Goal: Use online tool/utility: Utilize a website feature to perform a specific function

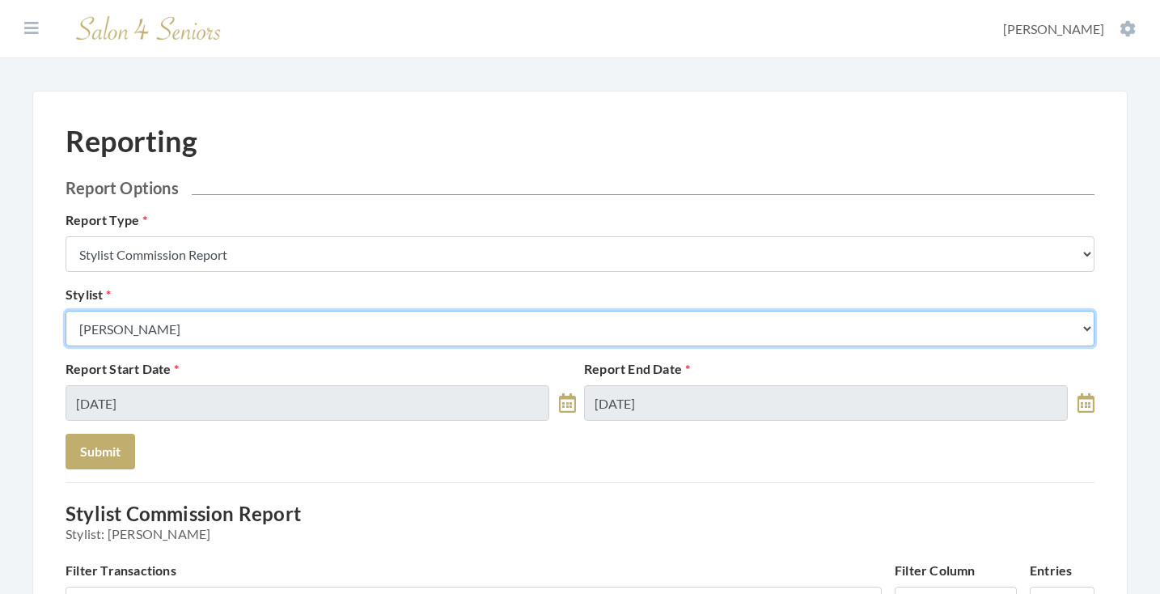
select select "13"
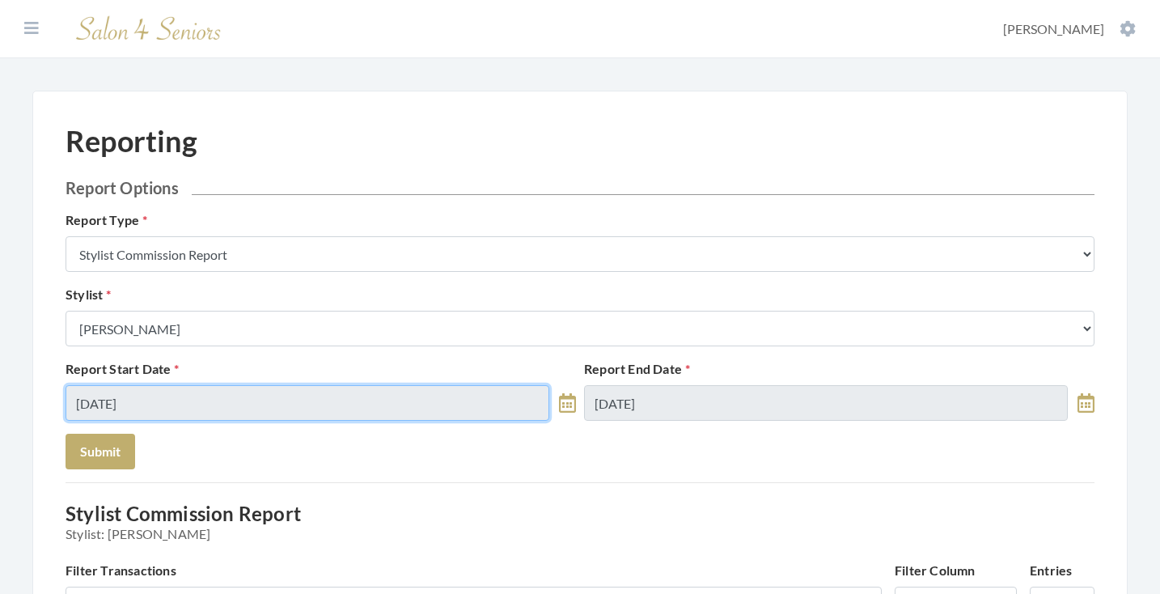
click at [212, 392] on input "[DATE]" at bounding box center [308, 403] width 484 height 36
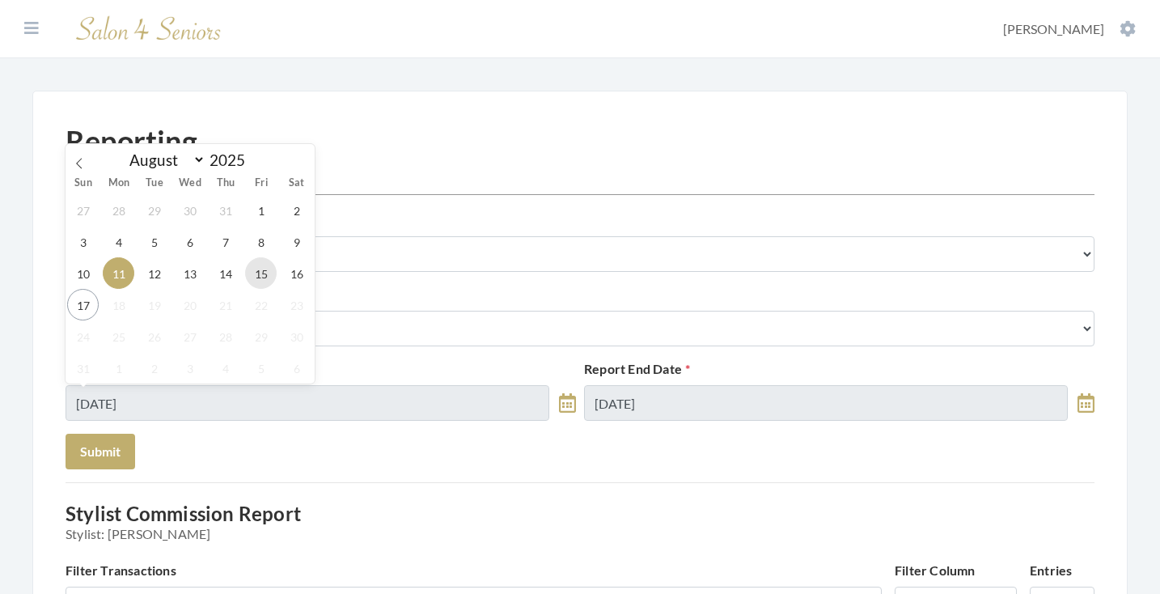
click at [265, 284] on span "15" at bounding box center [261, 273] width 32 height 32
type input "[DATE]"
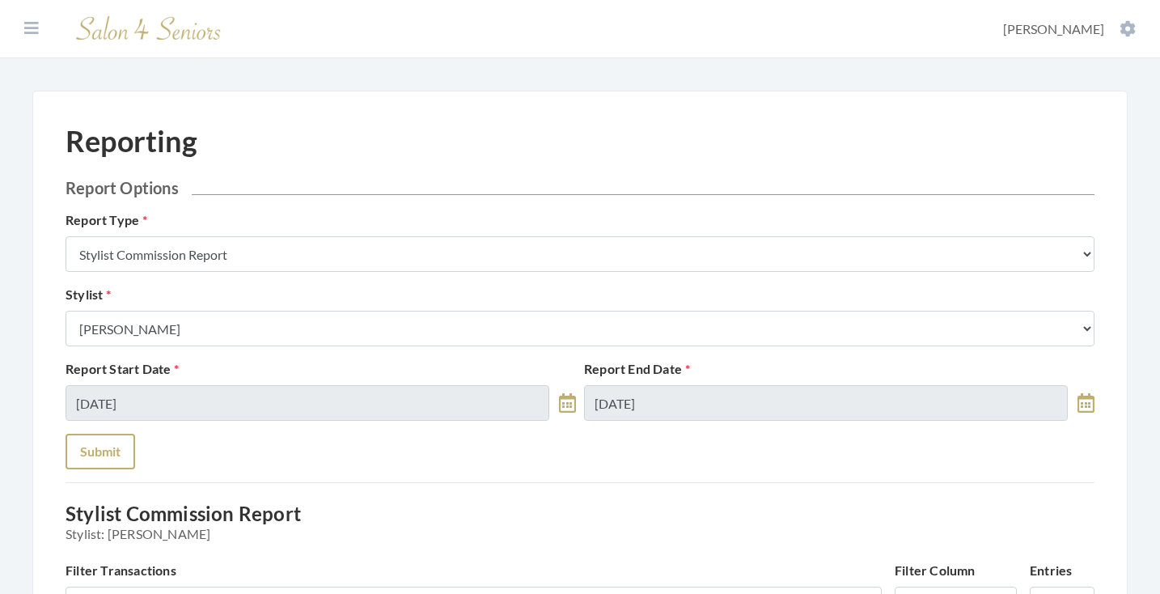
click at [113, 456] on button "Submit" at bounding box center [101, 452] width 70 height 36
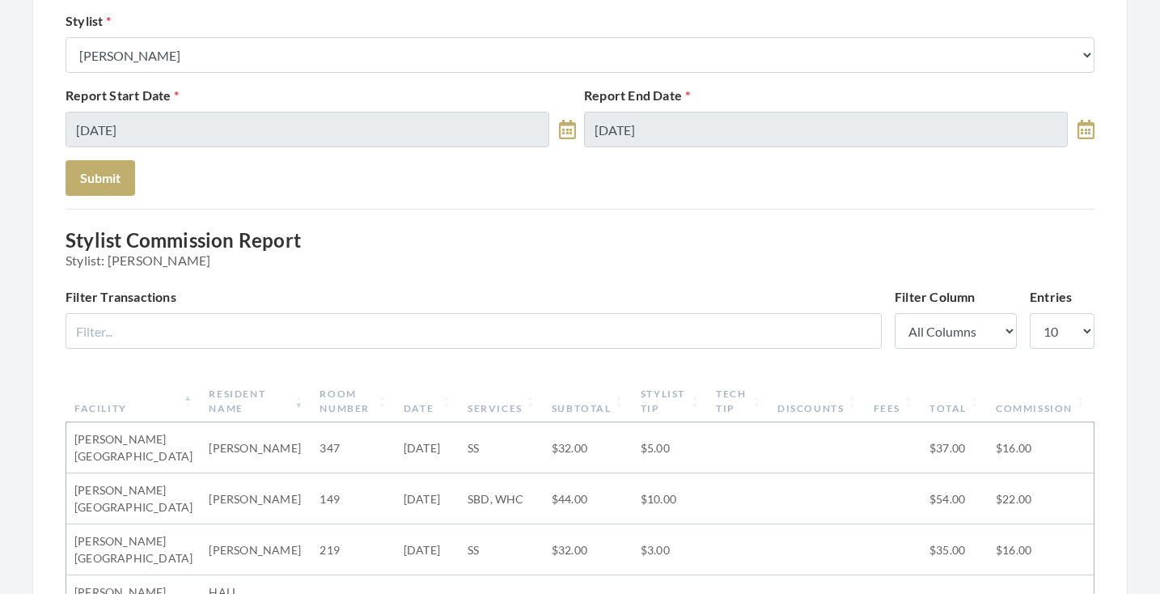
scroll to position [254, 0]
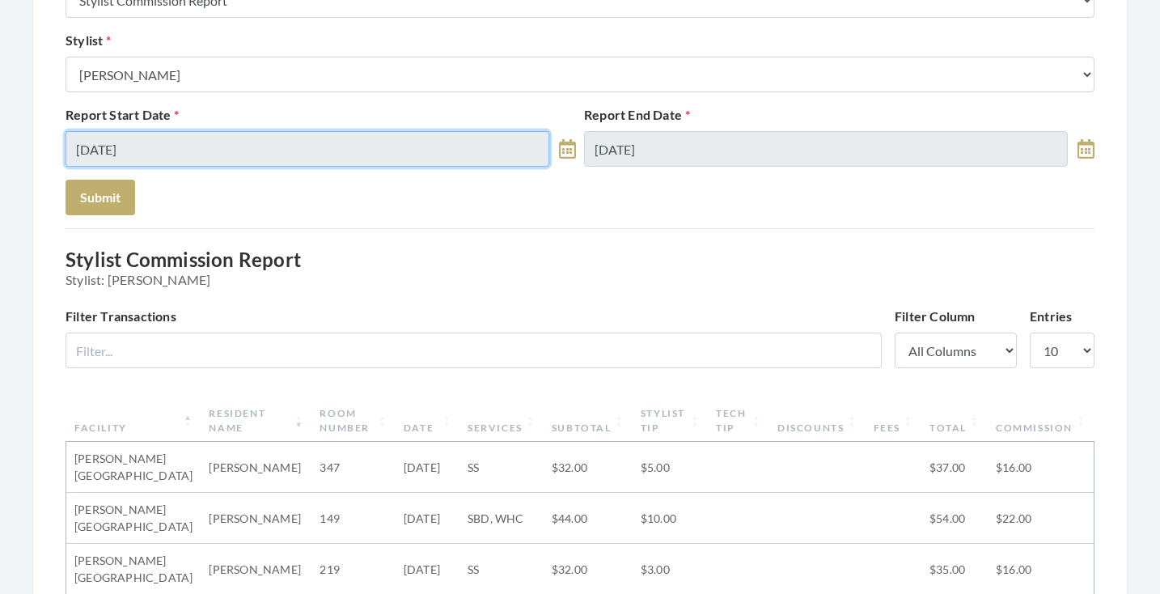
click at [428, 162] on input "[DATE]" at bounding box center [308, 149] width 484 height 36
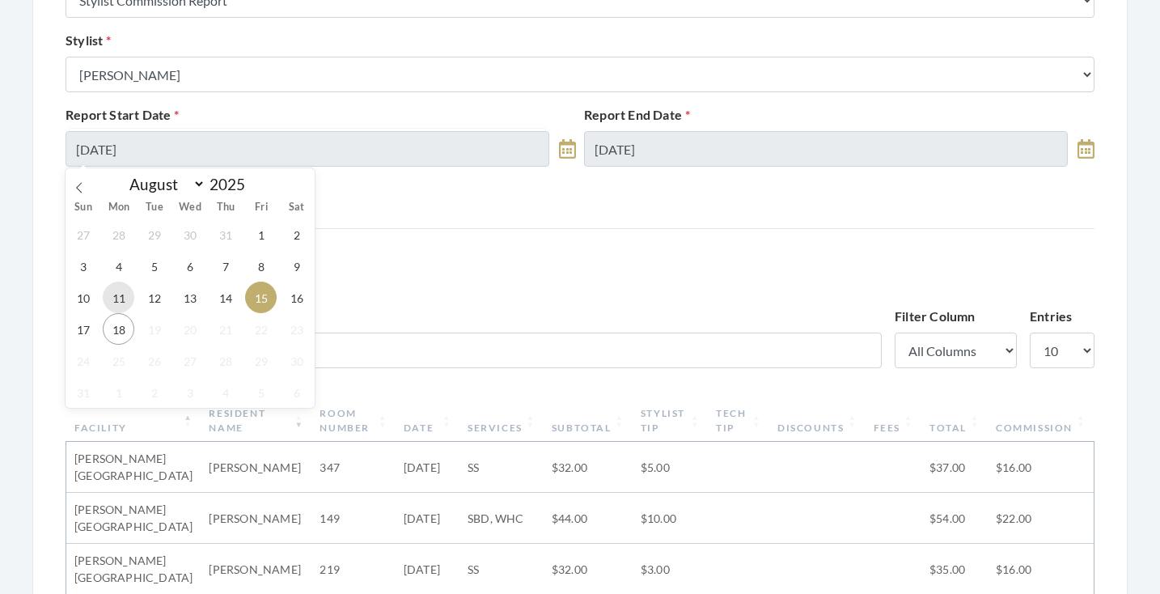
click at [123, 297] on span "11" at bounding box center [119, 298] width 32 height 32
type input "[DATE]"
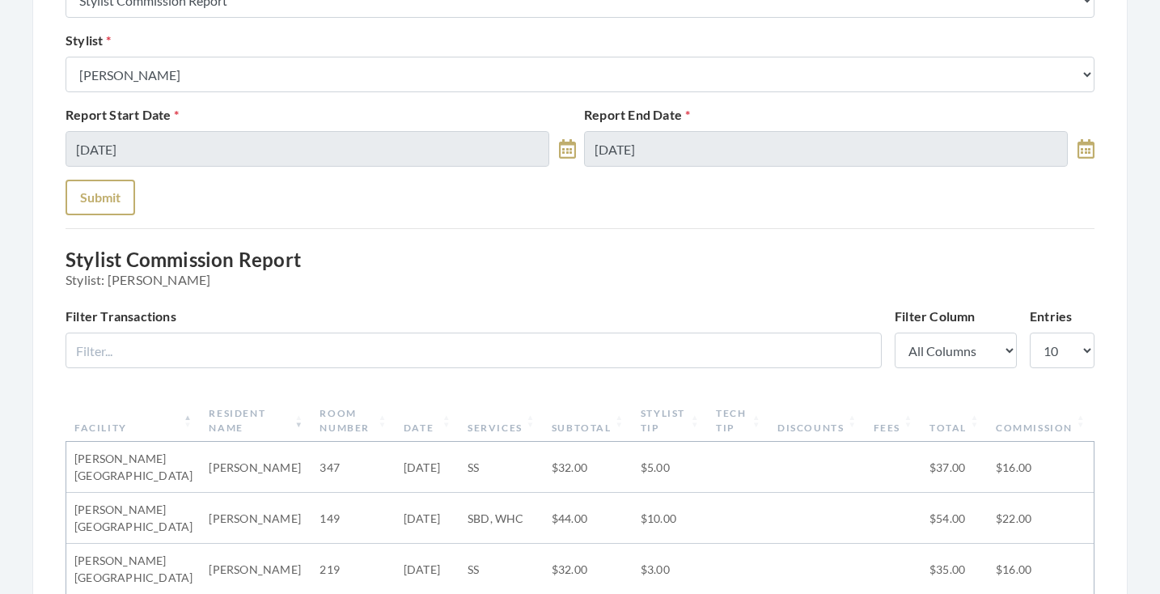
click at [96, 204] on button "Submit" at bounding box center [101, 198] width 70 height 36
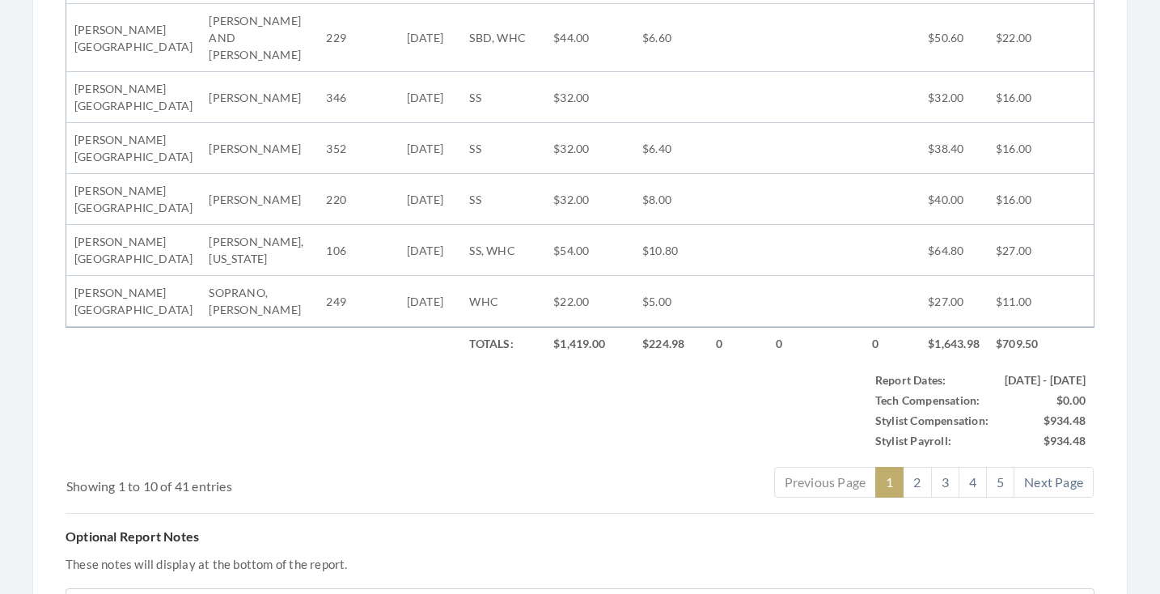
scroll to position [942, 0]
